Goal: Transaction & Acquisition: Register for event/course

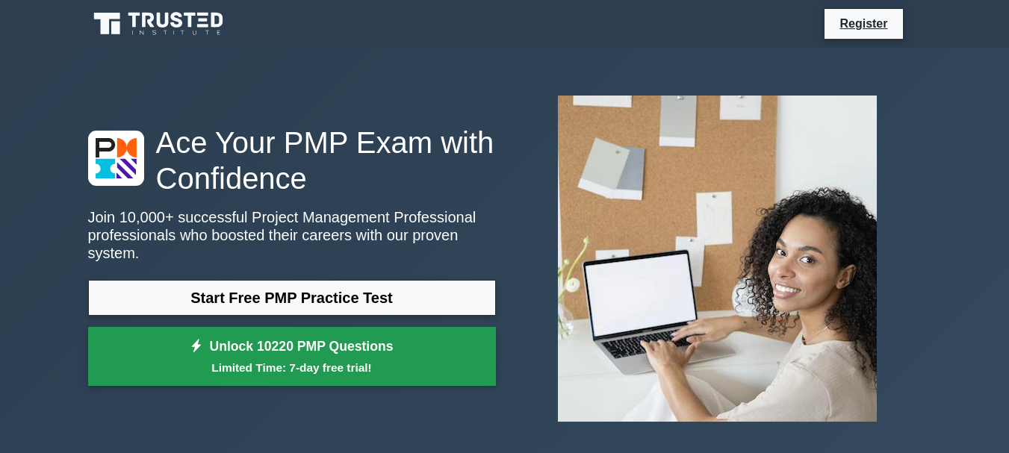
click at [381, 335] on link "Unlock 10220 PMP Questions Limited Time: 7-day free trial!" at bounding box center [292, 357] width 408 height 60
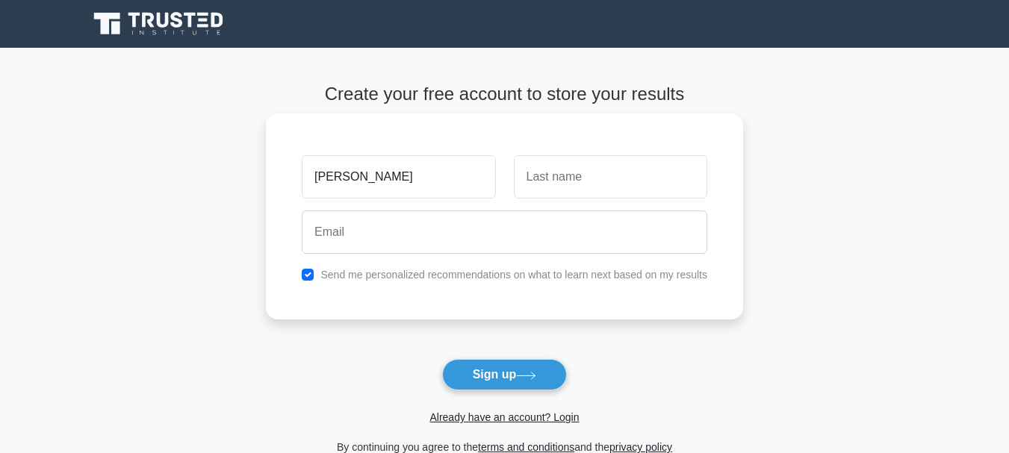
type input "[PERSON_NAME]"
